Goal: Task Accomplishment & Management: Use online tool/utility

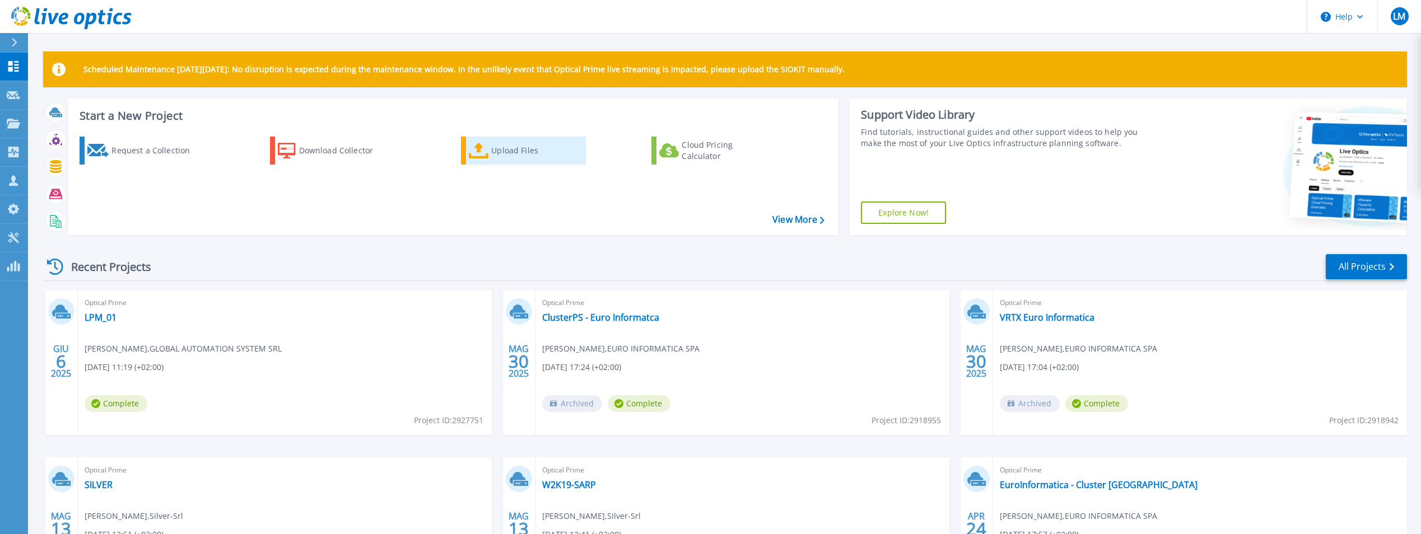
click at [497, 151] on div "Upload Files" at bounding box center [536, 150] width 90 height 22
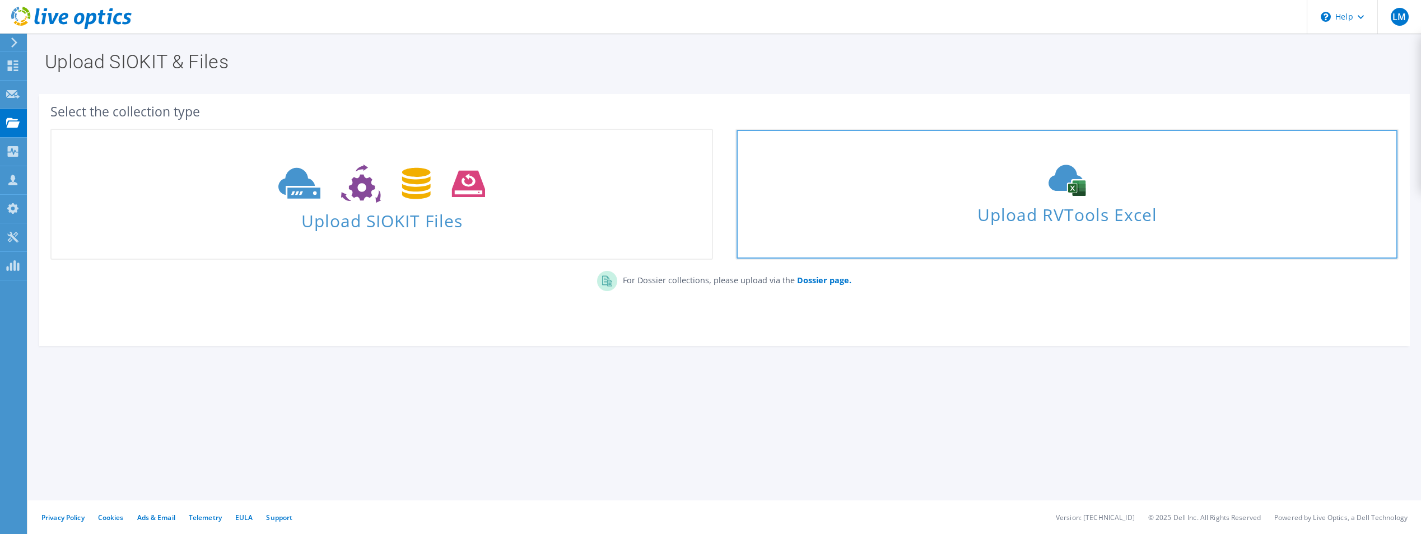
click at [1050, 193] on icon at bounding box center [1067, 180] width 168 height 31
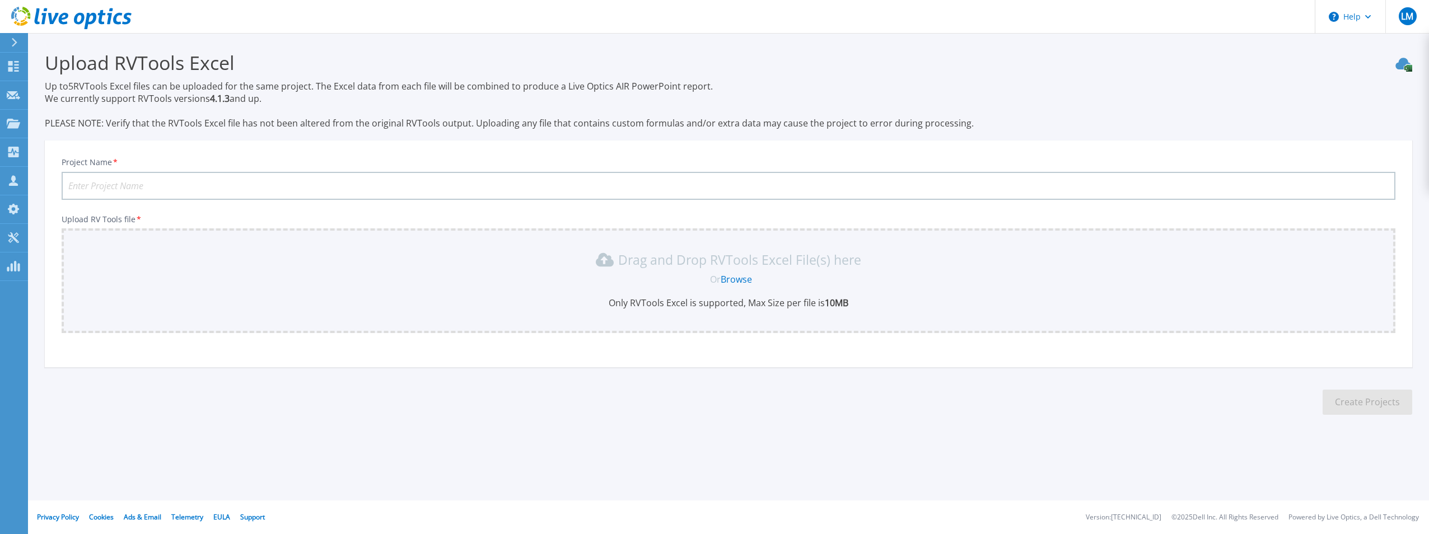
click at [207, 187] on input "Project Name *" at bounding box center [729, 186] width 1334 height 28
click at [105, 190] on input "Galvanin -" at bounding box center [729, 186] width 1334 height 28
type input "Galvanin S.p.A. - Infrastruttura virtuale"
click at [746, 279] on link "Browse" at bounding box center [736, 279] width 31 height 12
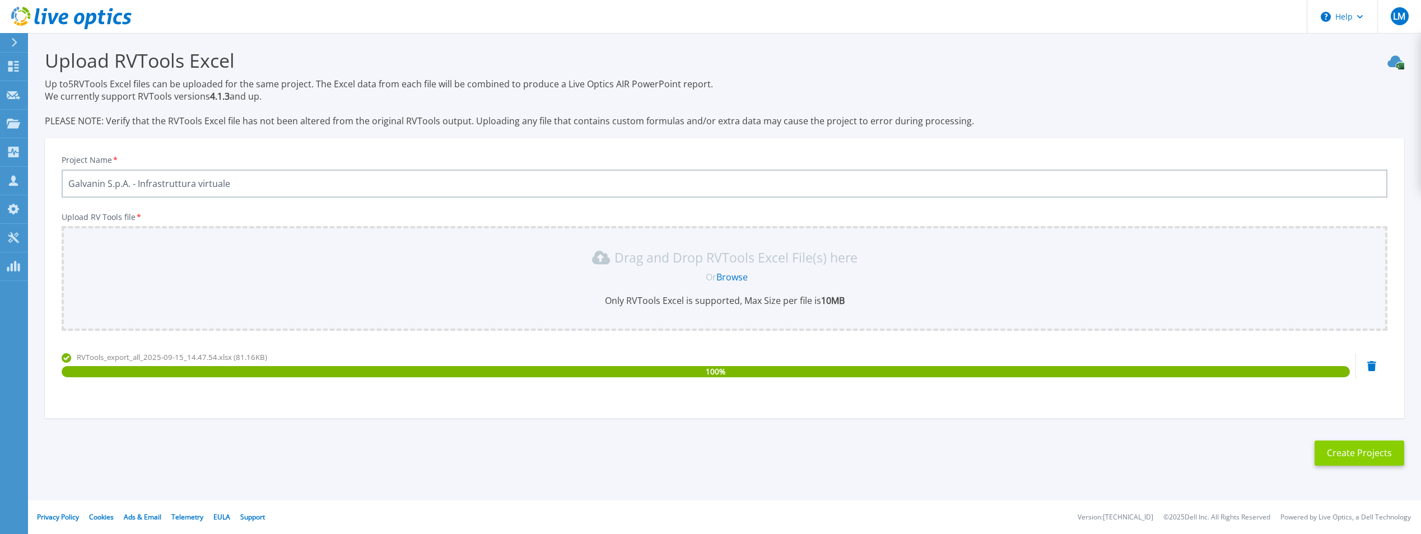
click at [1373, 461] on button "Create Projects" at bounding box center [1359, 453] width 90 height 25
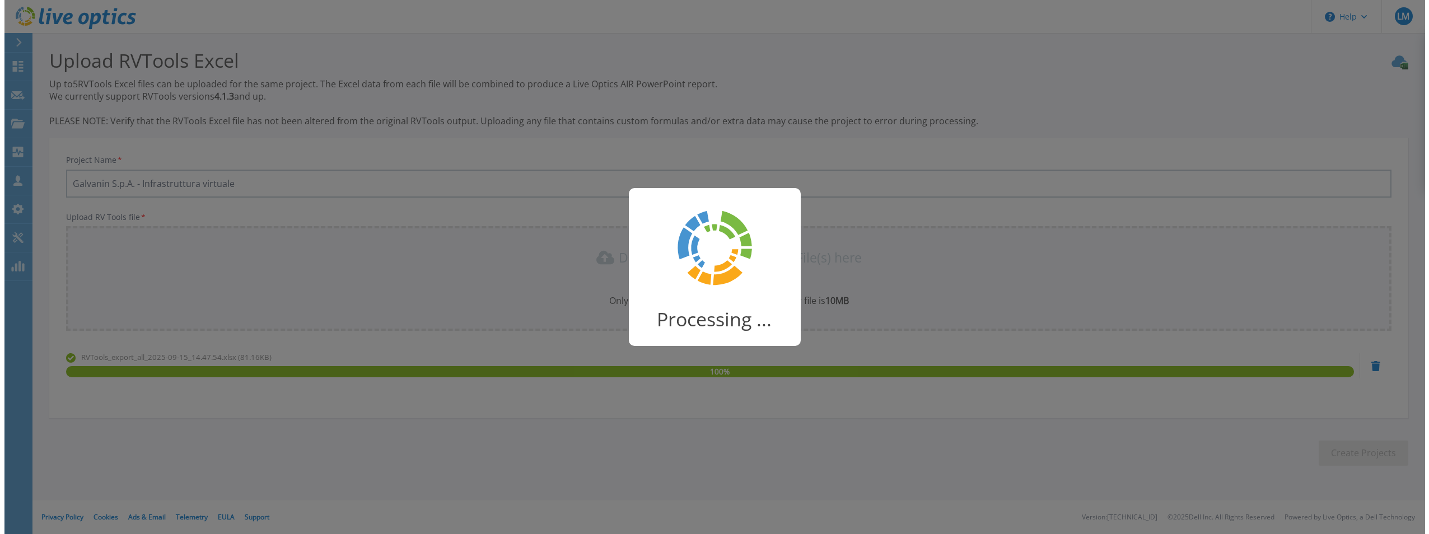
scroll to position [0, 0]
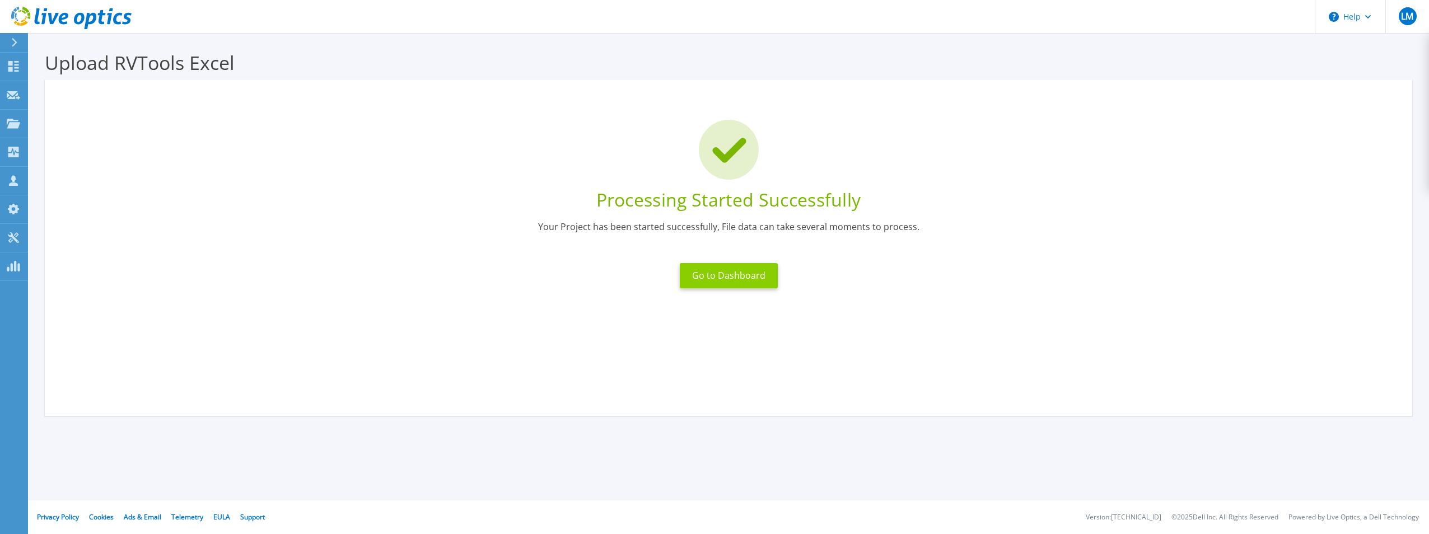
click at [733, 279] on button "Go to Dashboard" at bounding box center [729, 275] width 98 height 25
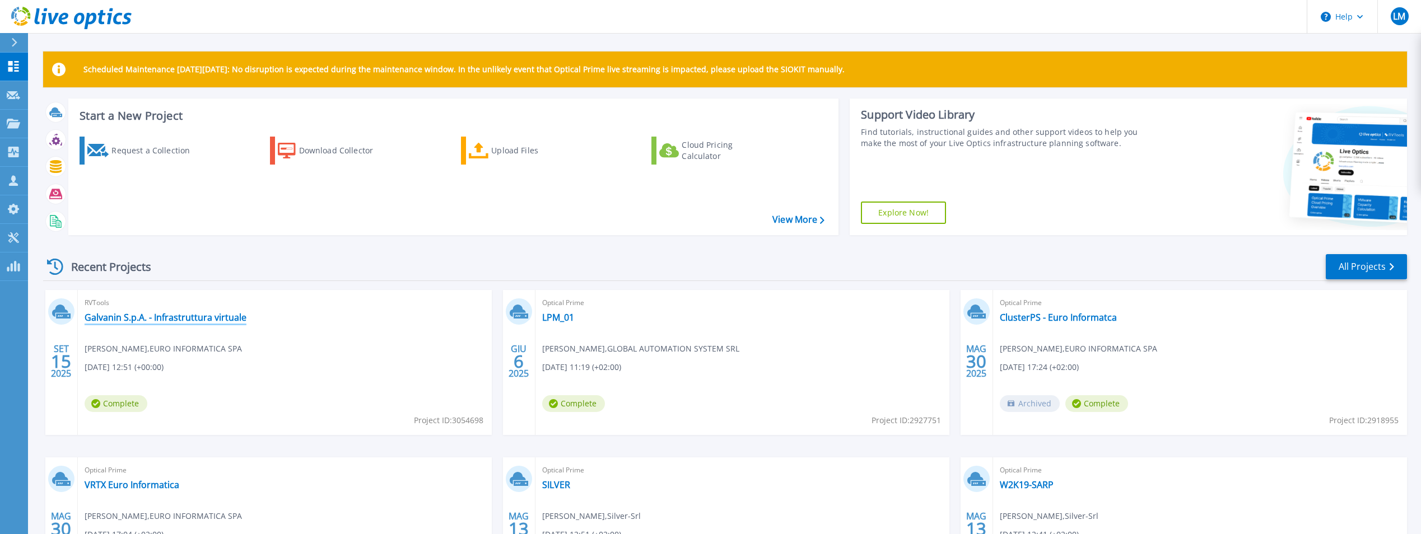
click at [197, 316] on link "Galvanin S.p.A. - Infrastruttura virtuale" at bounding box center [166, 317] width 162 height 11
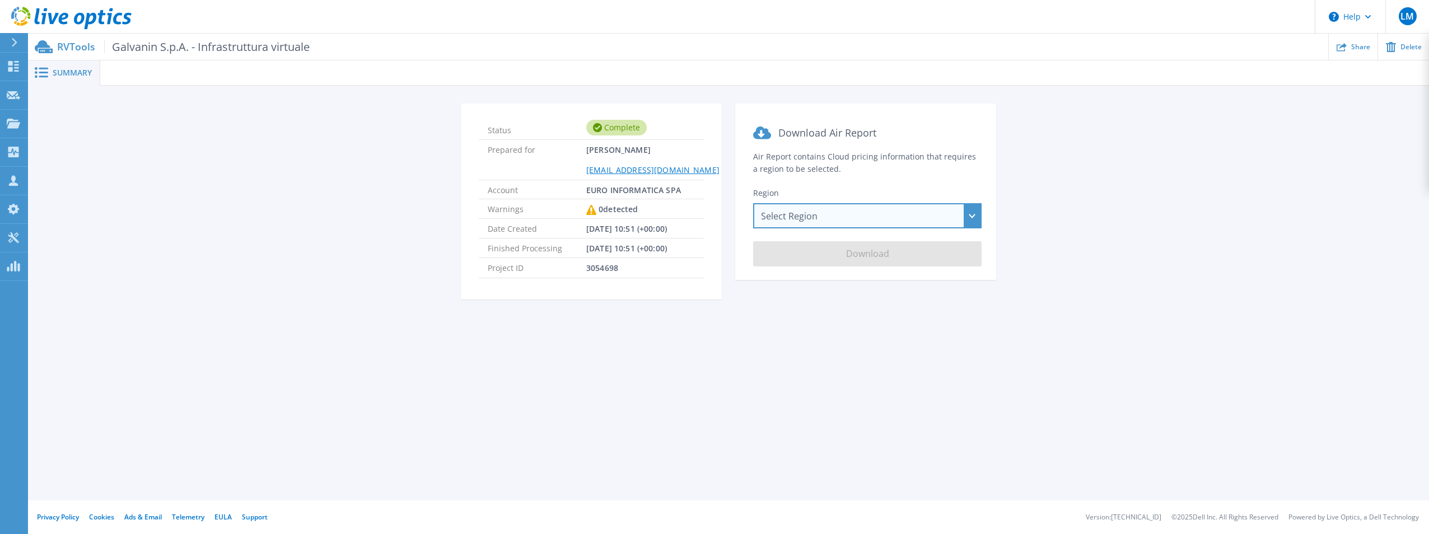
click at [807, 213] on div "Select Region Asia Pacific (Hong Kong) Asia Pacific (Mumbai) Asia Pacific (Seou…" at bounding box center [867, 215] width 228 height 25
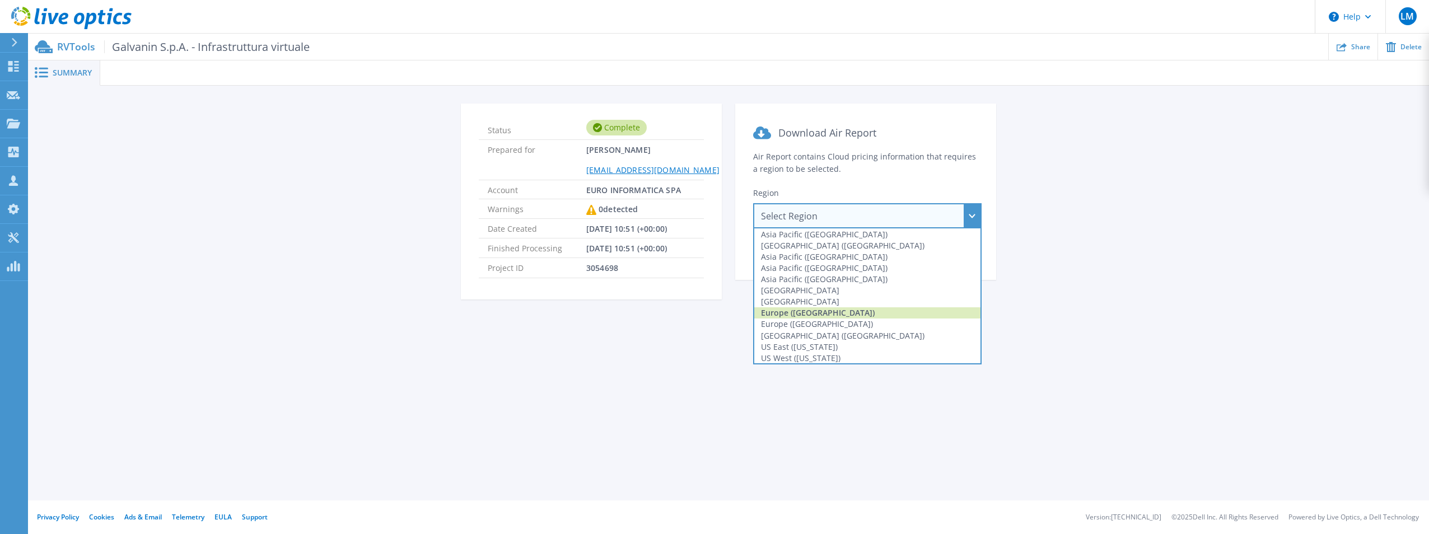
click at [810, 312] on div "Europe ([GEOGRAPHIC_DATA])" at bounding box center [867, 312] width 226 height 11
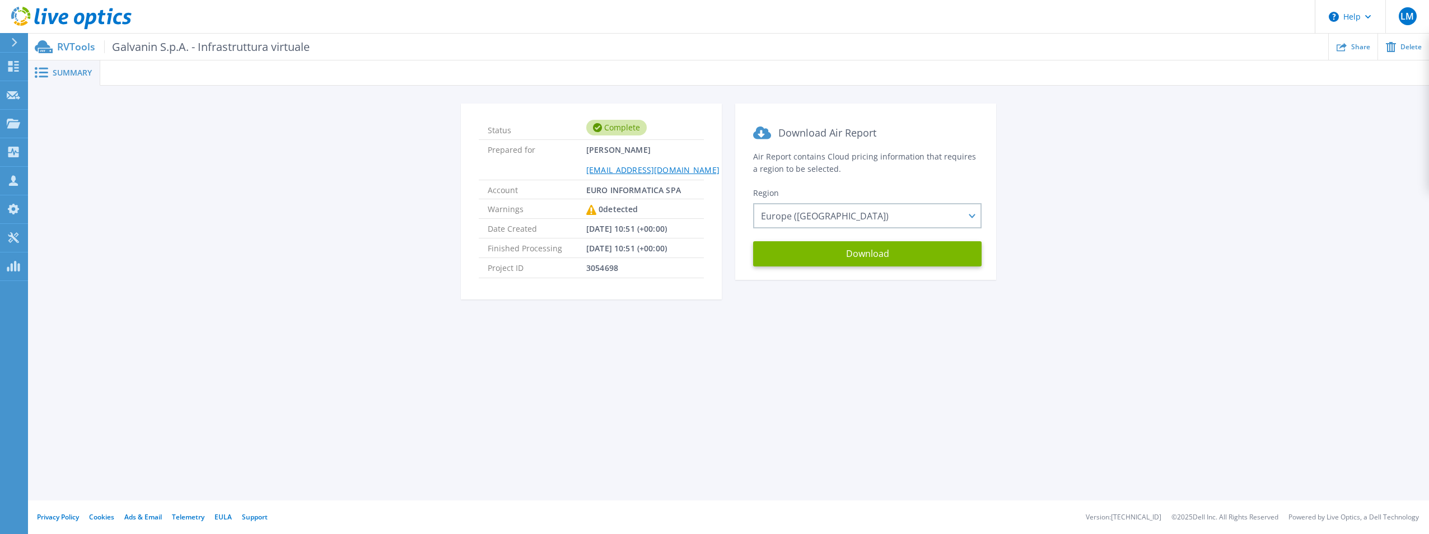
click at [59, 71] on span "Summary" at bounding box center [72, 73] width 39 height 8
click at [134, 97] on div "Status Complete Prepared for Loris Manozzo lmanozzo@euroinformatica.net Account…" at bounding box center [728, 208] width 1401 height 244
click at [57, 45] on p "RVTools Galvanin S.p.A. - Infrastruttura virtuale" at bounding box center [183, 46] width 253 height 13
click at [11, 40] on icon at bounding box center [14, 42] width 6 height 9
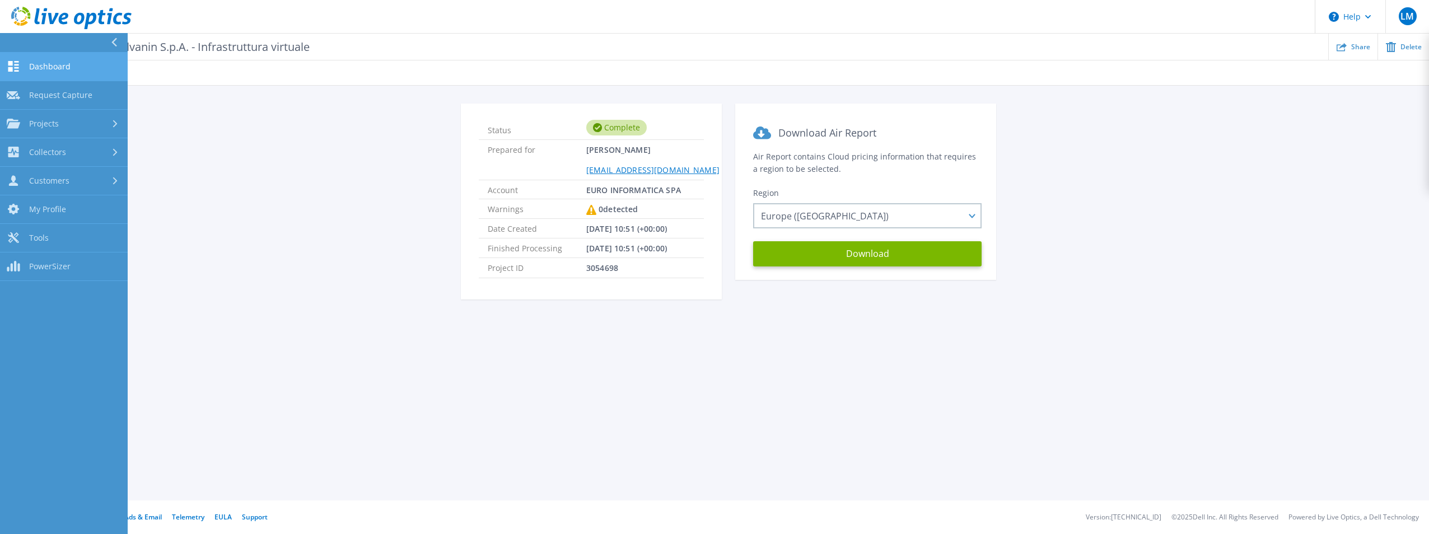
click at [26, 71] on link "Dashboard Dashboard" at bounding box center [64, 67] width 128 height 29
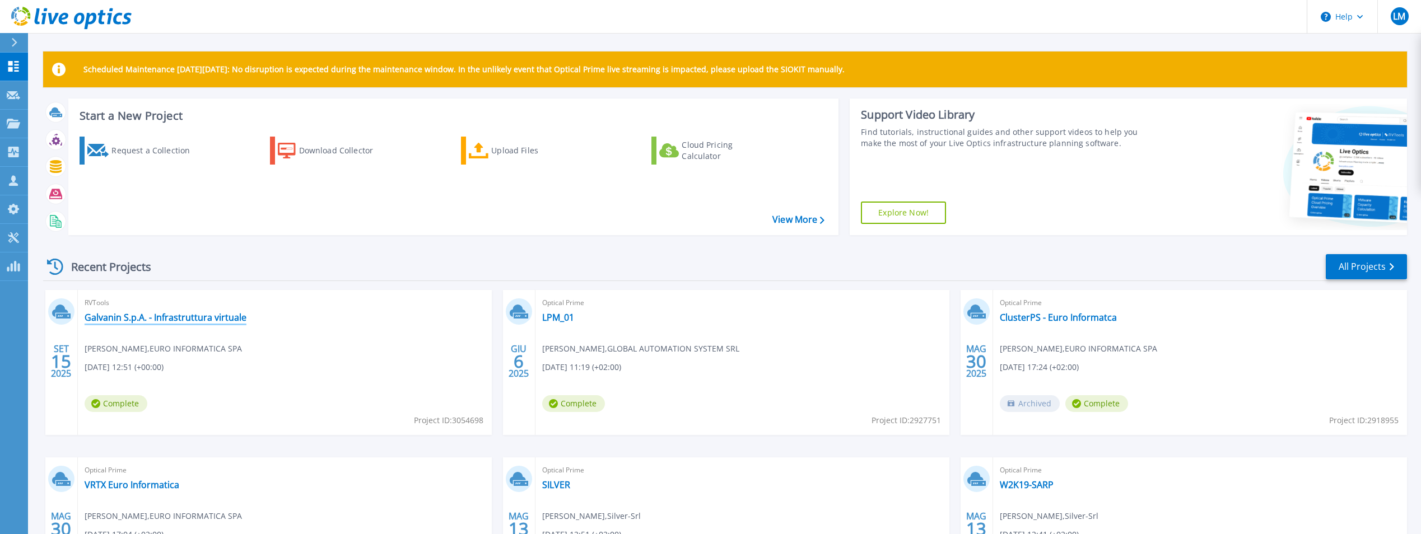
click at [203, 318] on link "Galvanin S.p.A. - Infrastruttura virtuale" at bounding box center [166, 317] width 162 height 11
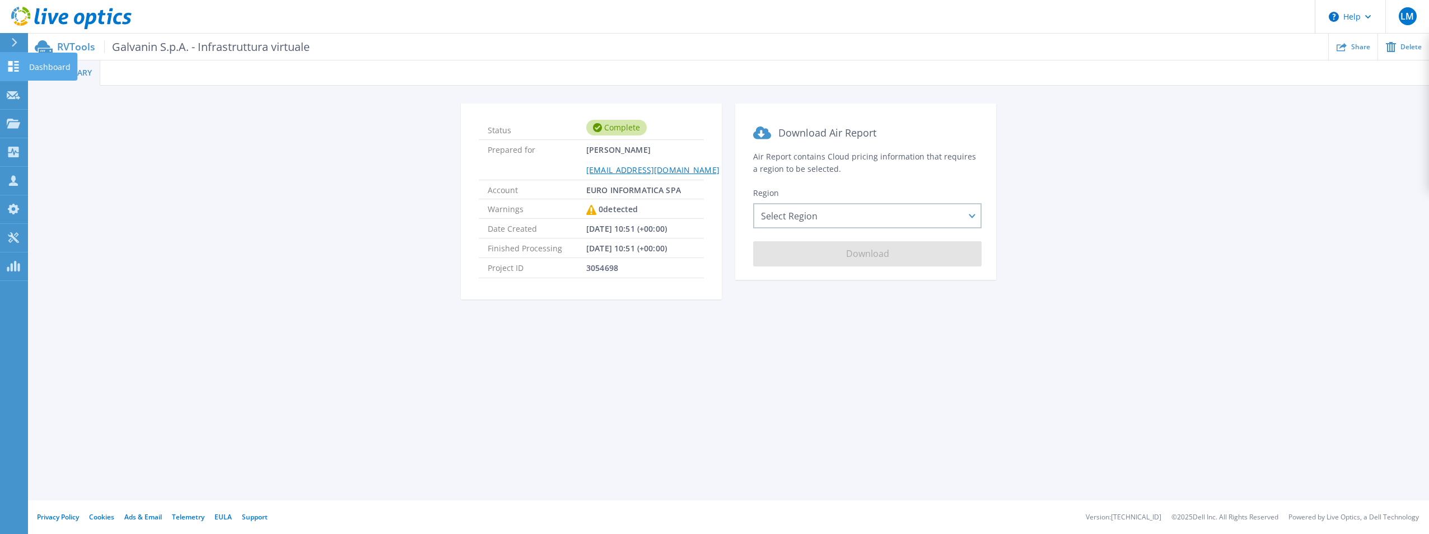
click at [18, 66] on icon at bounding box center [13, 66] width 11 height 11
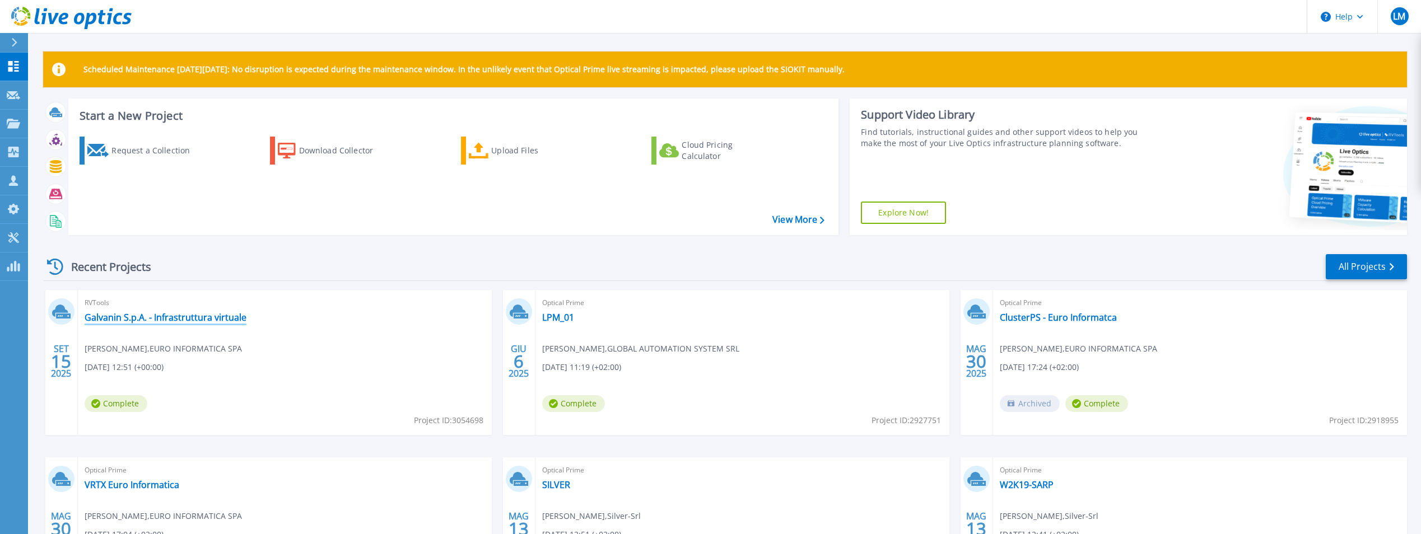
click at [124, 314] on link "Galvanin S.p.A. - Infrastruttura virtuale" at bounding box center [166, 317] width 162 height 11
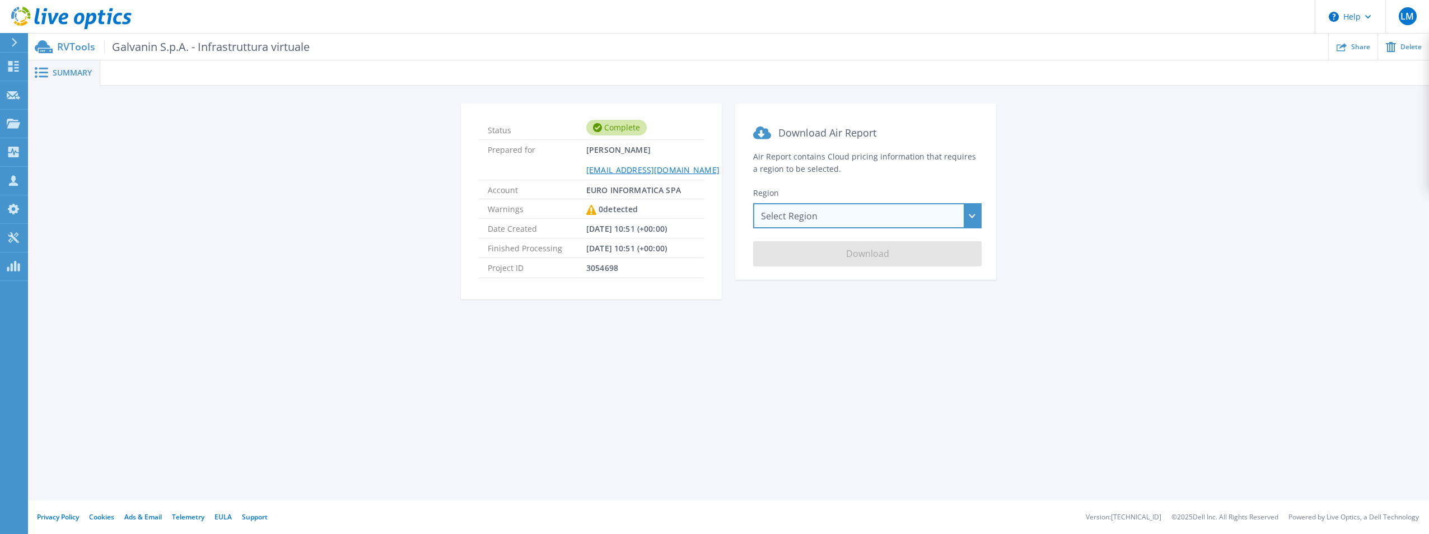
click at [873, 217] on div "Select Region Asia Pacific (Hong Kong) Asia Pacific (Mumbai) Asia Pacific (Seou…" at bounding box center [867, 215] width 228 height 25
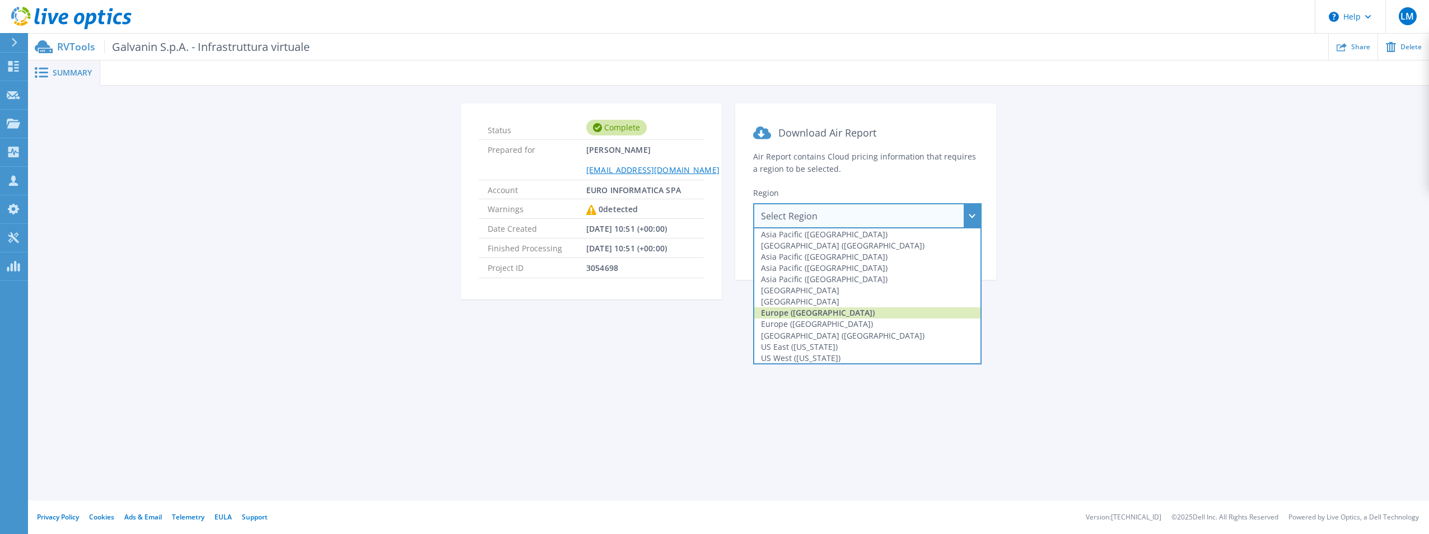
click at [847, 316] on div "Europe (Frankfurt)" at bounding box center [867, 312] width 226 height 11
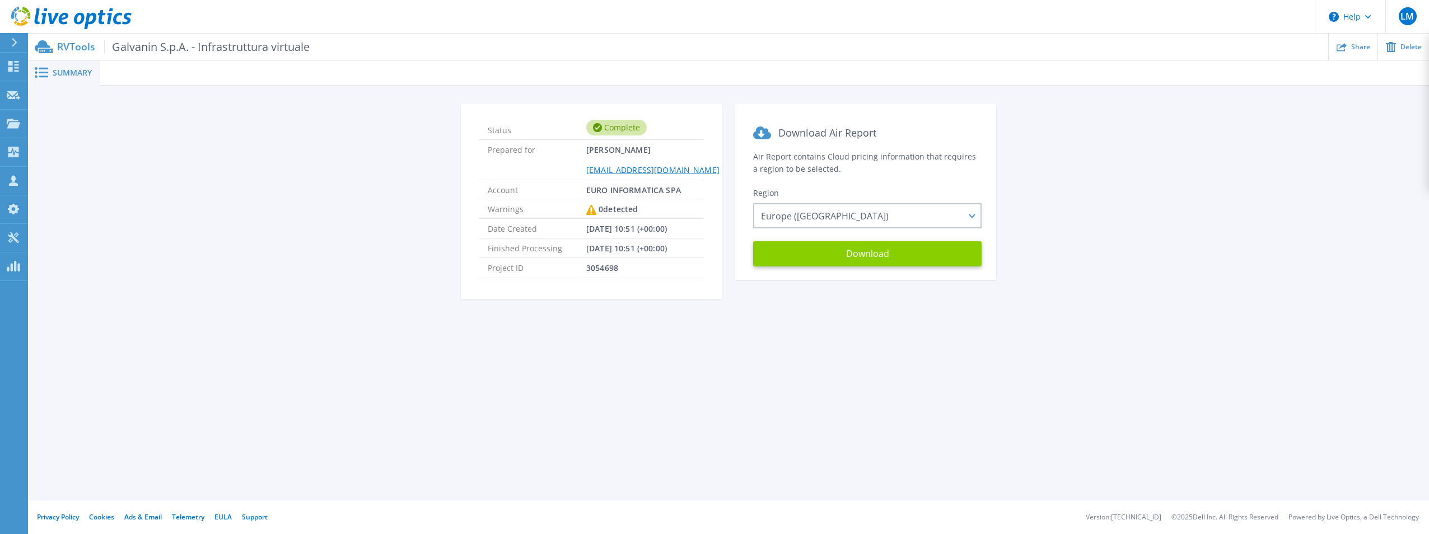
click at [874, 257] on button "Download" at bounding box center [867, 253] width 228 height 25
click at [10, 68] on icon at bounding box center [13, 66] width 11 height 11
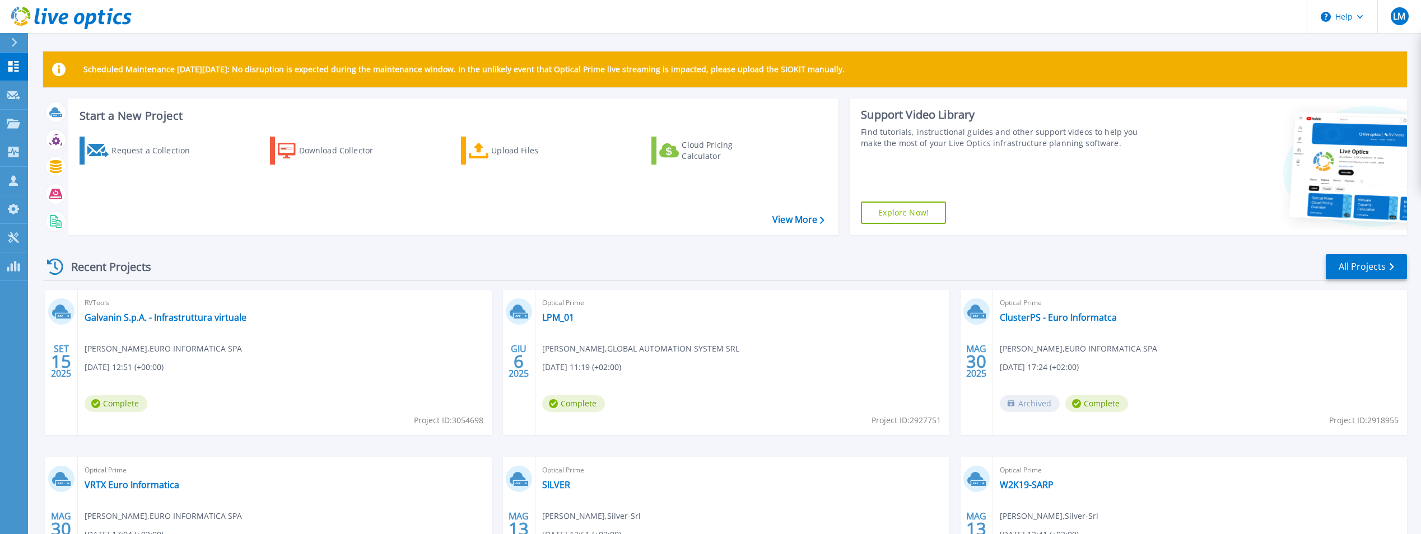
click at [421, 309] on span "RVTools" at bounding box center [285, 303] width 400 height 12
click at [225, 318] on link "Galvanin S.p.A. - Infrastruttura virtuale" at bounding box center [166, 317] width 162 height 11
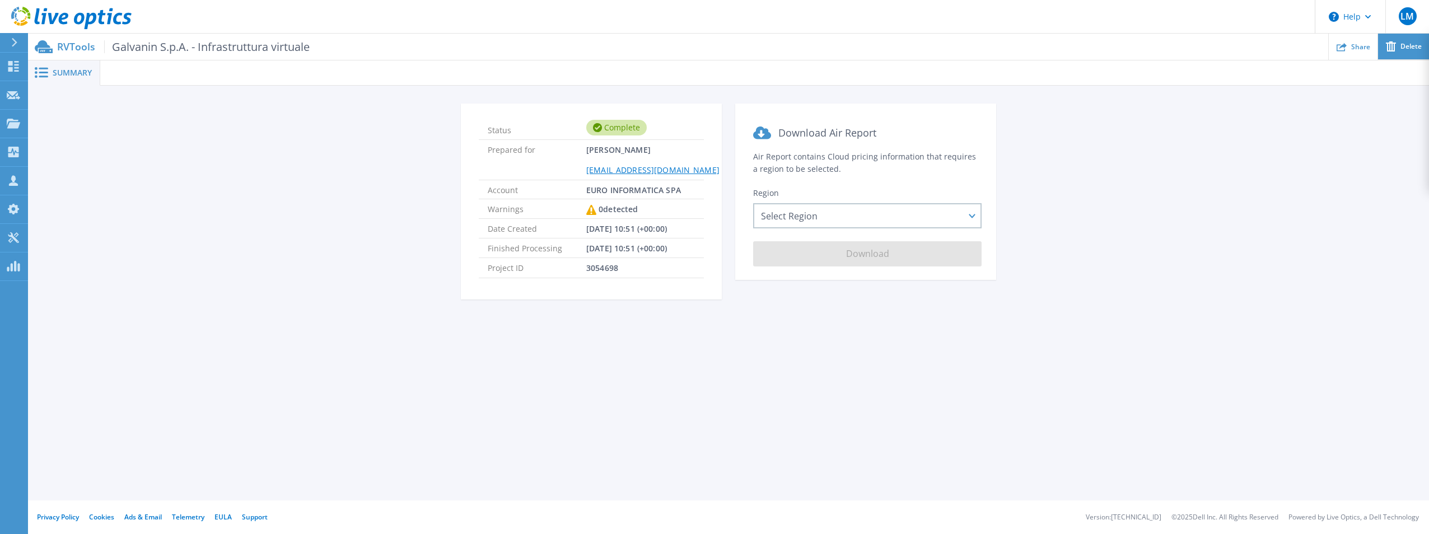
click at [1404, 44] on span "Delete" at bounding box center [1411, 46] width 21 height 7
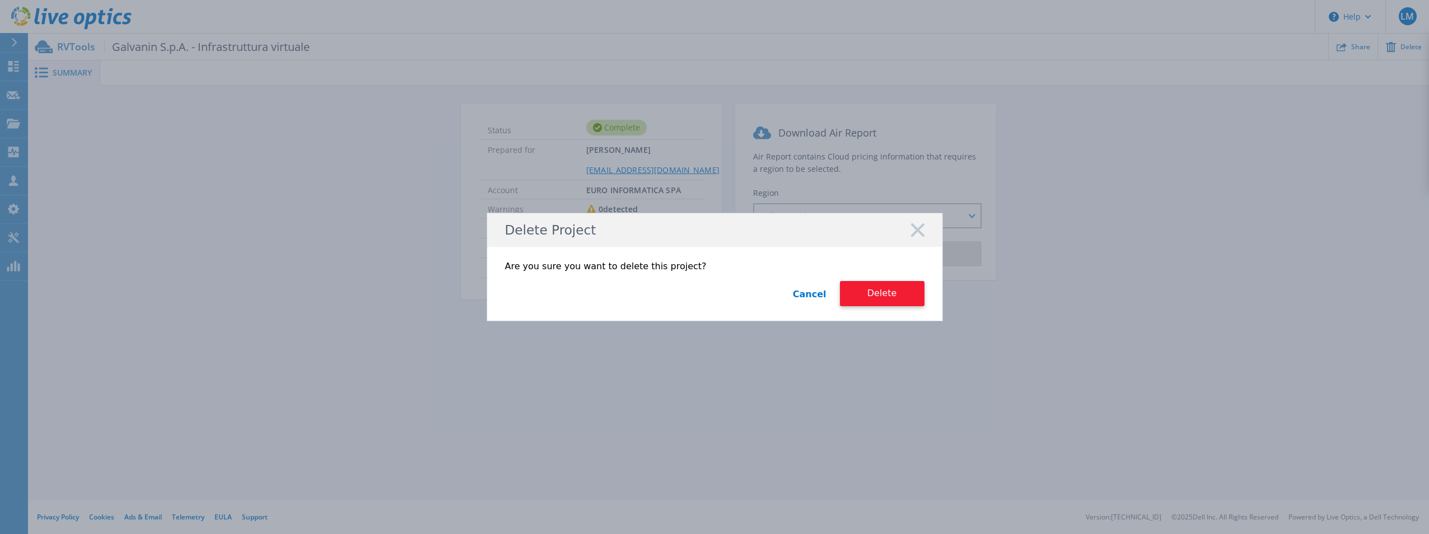
click at [875, 293] on button "Delete" at bounding box center [882, 293] width 85 height 25
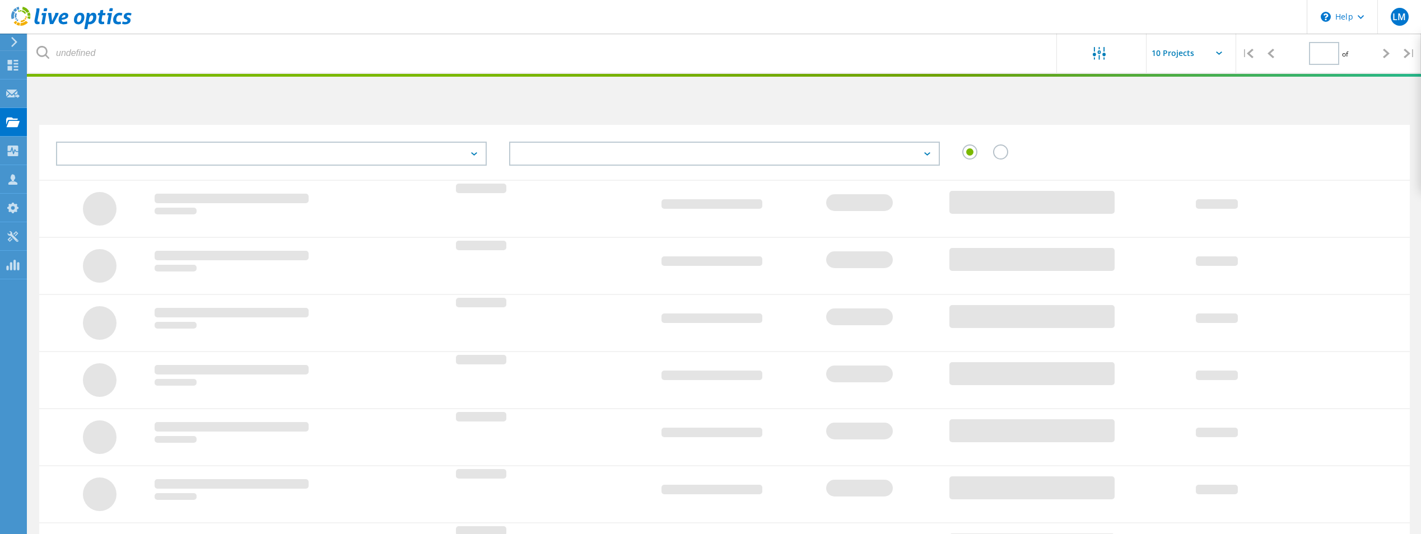
type input "1"
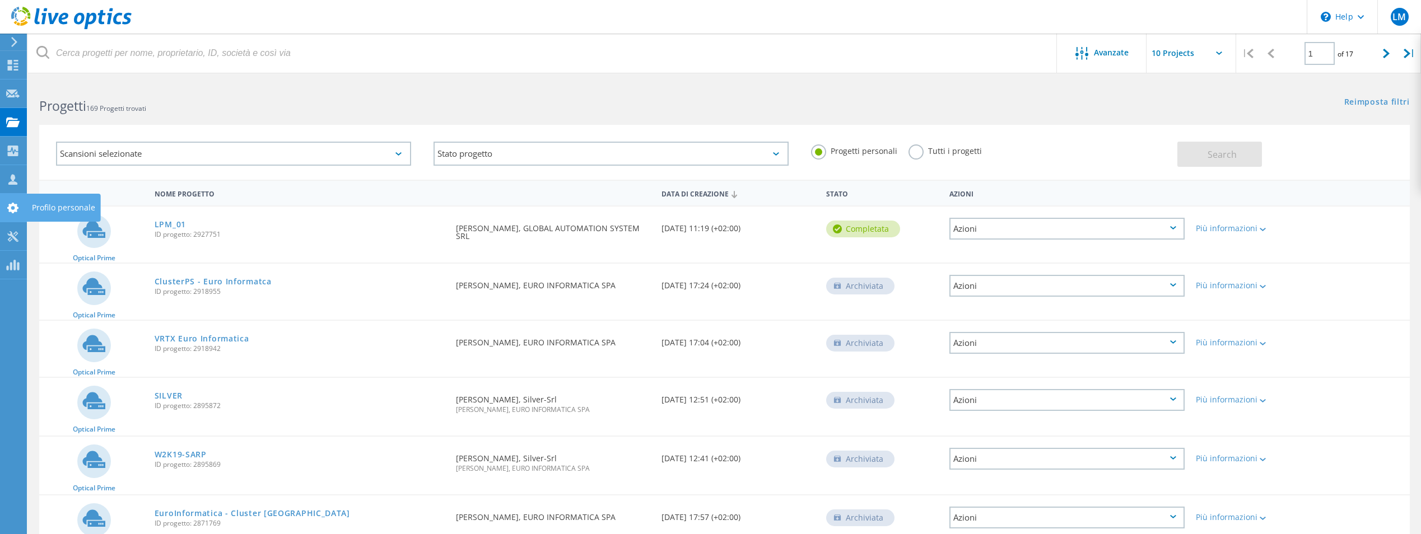
click at [12, 206] on use at bounding box center [12, 208] width 11 height 11
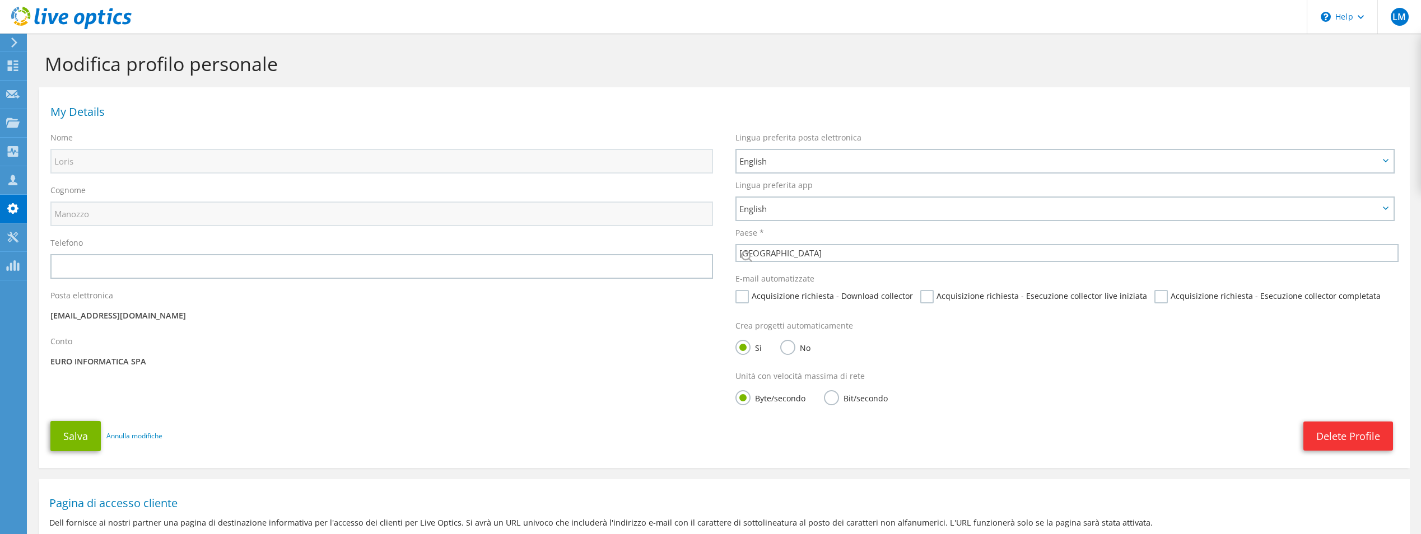
select select "106"
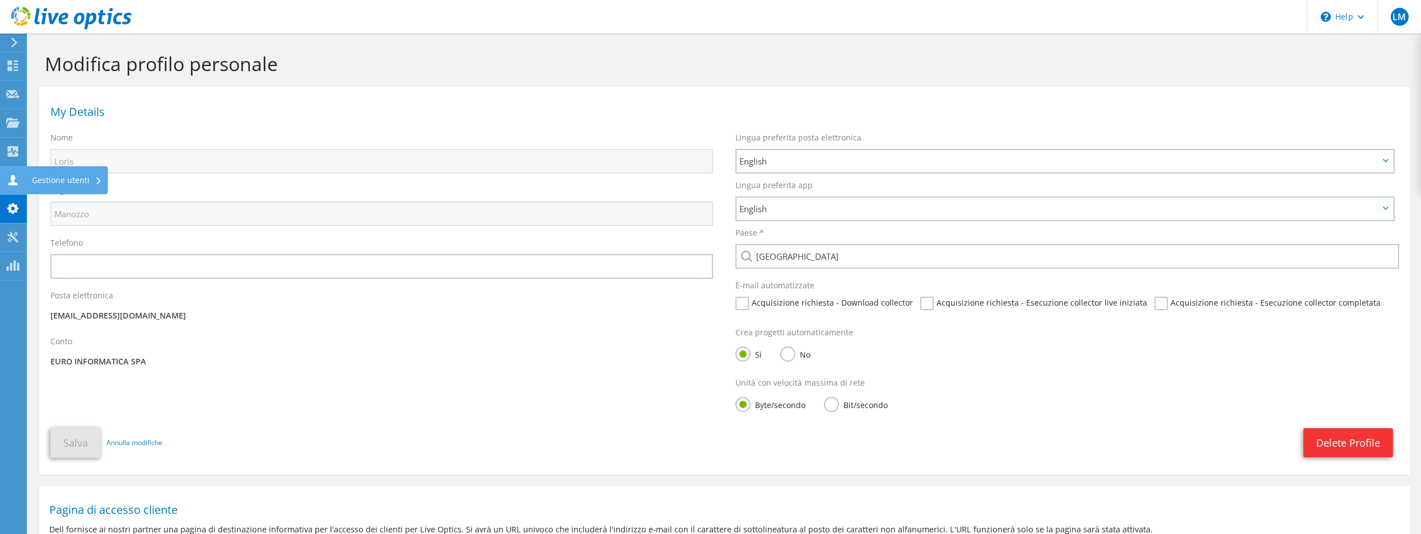
click at [17, 176] on icon at bounding box center [12, 180] width 13 height 11
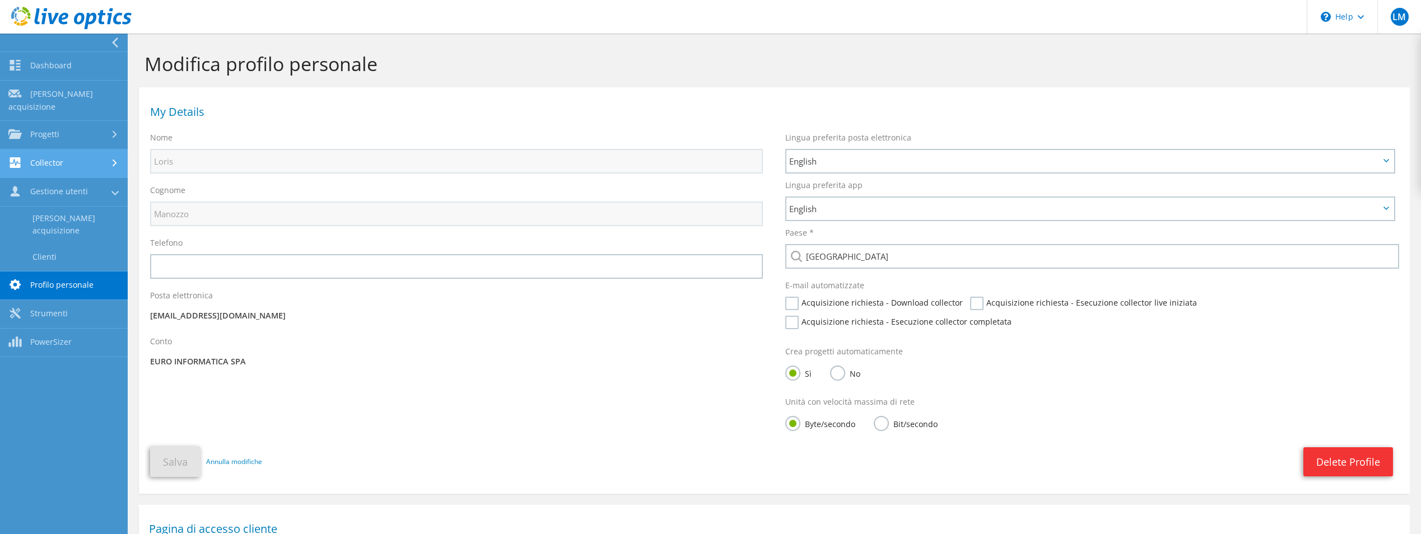
click at [31, 153] on link "Collector" at bounding box center [64, 164] width 128 height 29
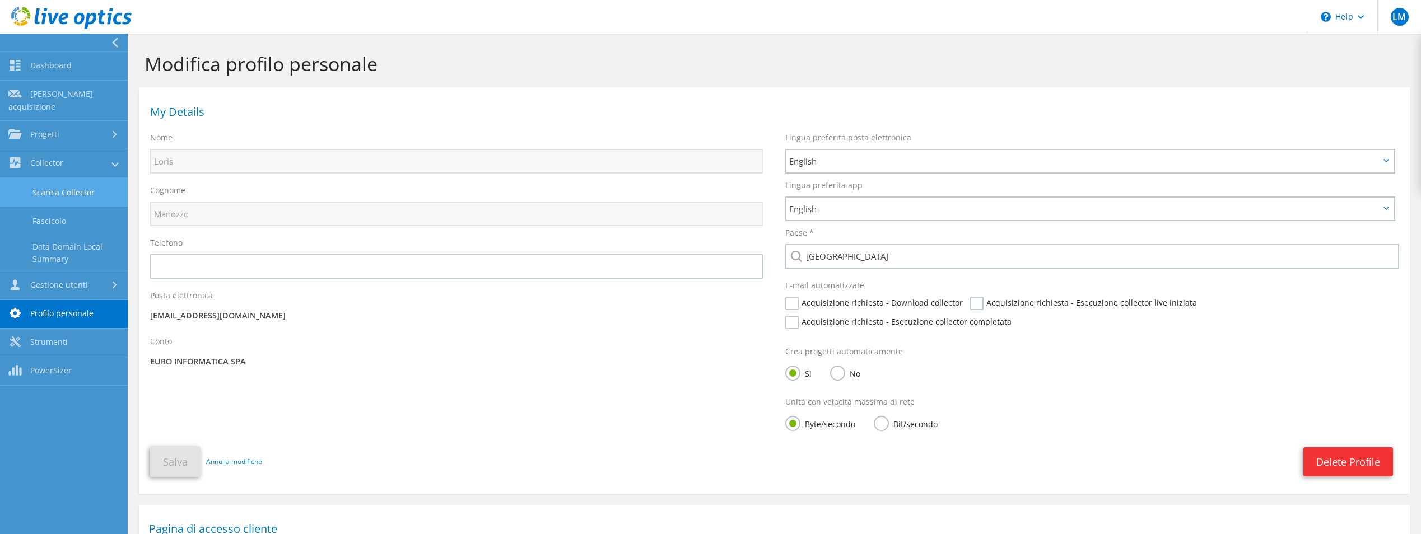
click at [52, 181] on link "Scarica Collector" at bounding box center [64, 192] width 128 height 29
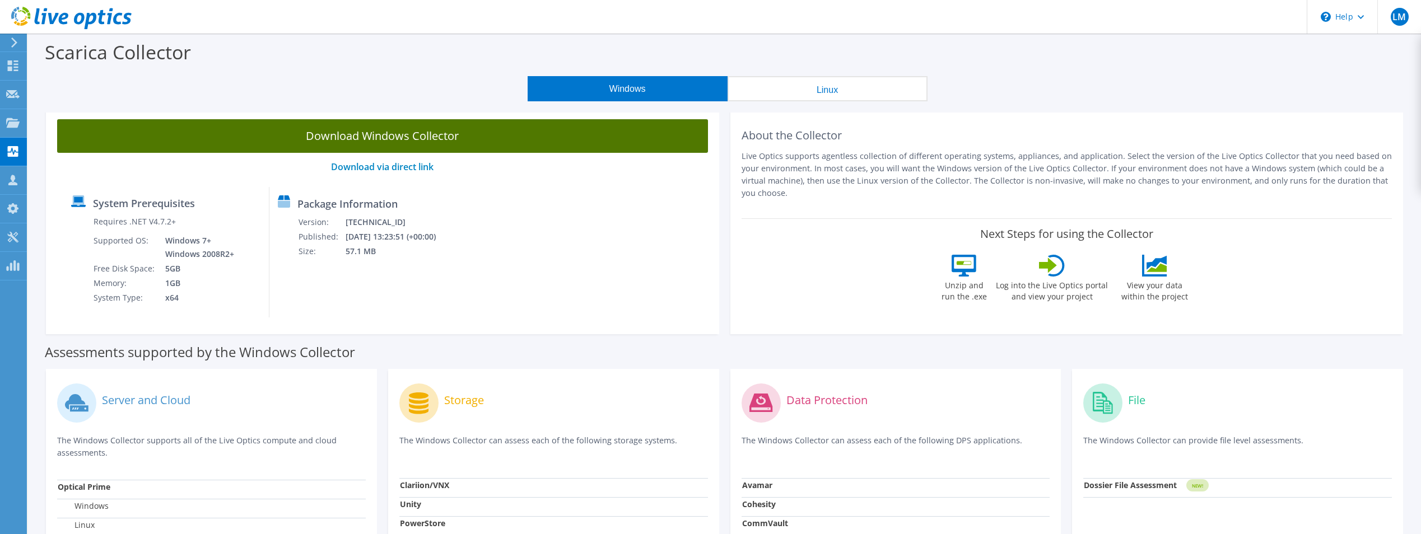
click at [438, 136] on link "Download Windows Collector" at bounding box center [382, 136] width 651 height 34
